Goal: Check status: Check status

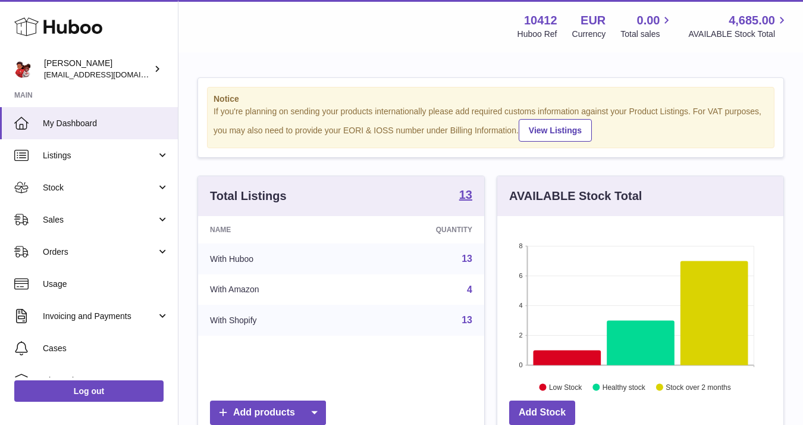
scroll to position [186, 286]
click at [70, 188] on span "Stock" at bounding box center [100, 187] width 114 height 11
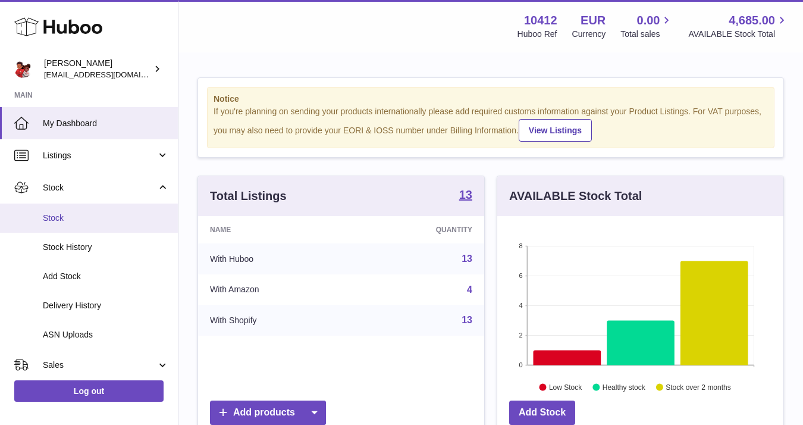
click at [99, 214] on span "Stock" at bounding box center [106, 217] width 126 height 11
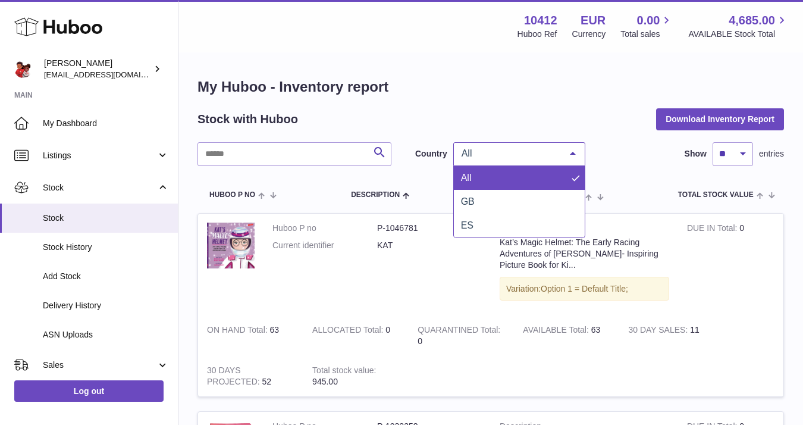
click at [525, 155] on span "All" at bounding box center [510, 154] width 102 height 12
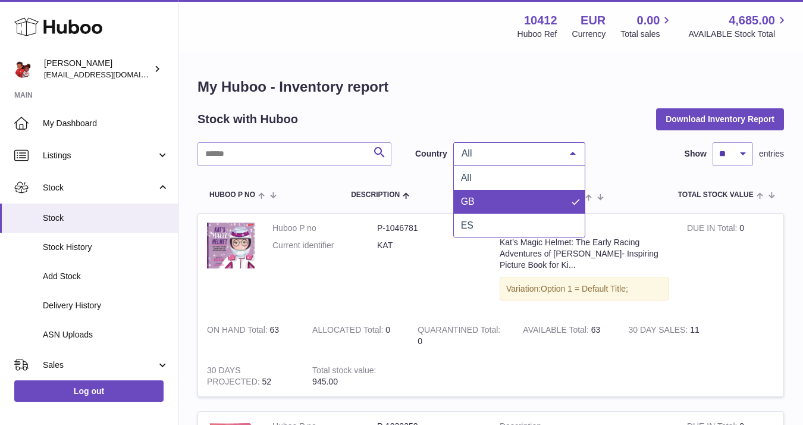
click at [485, 205] on span "GB" at bounding box center [519, 202] width 131 height 24
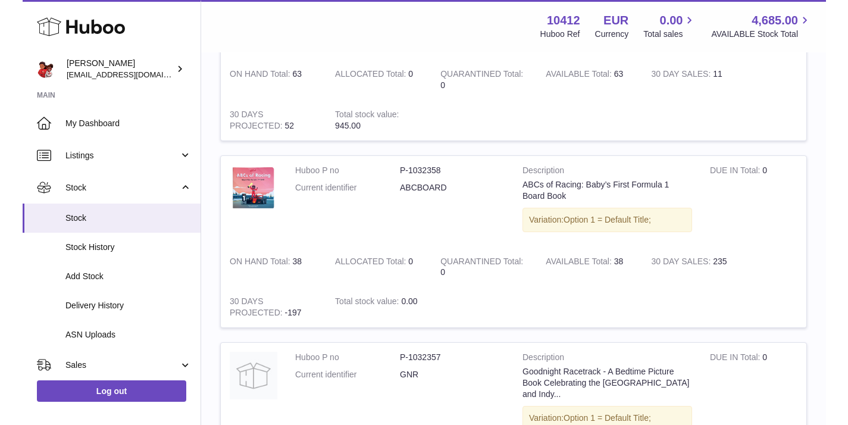
scroll to position [261, 0]
